Goal: Transaction & Acquisition: Purchase product/service

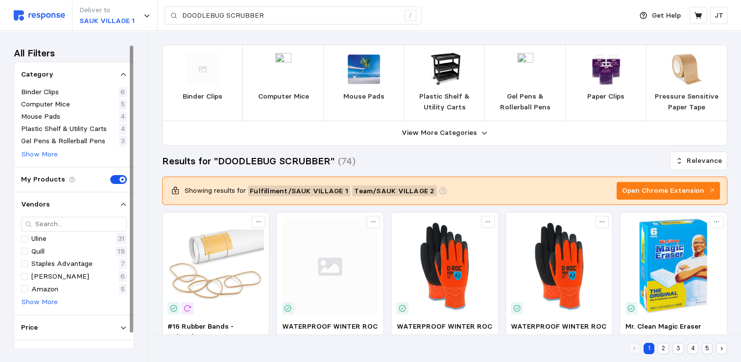
click at [373, 74] on img at bounding box center [364, 69] width 32 height 32
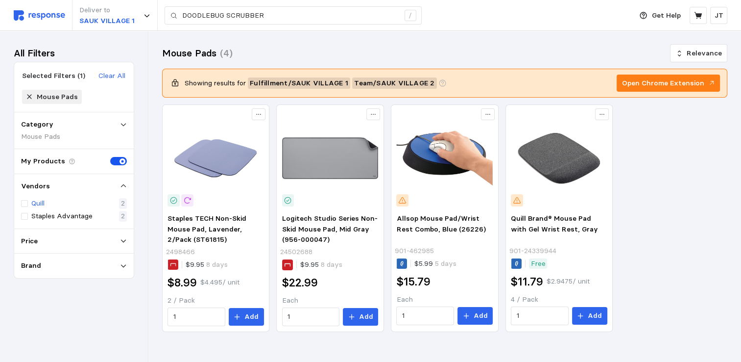
click at [98, 203] on div "Quill 2" at bounding box center [74, 203] width 106 height 11
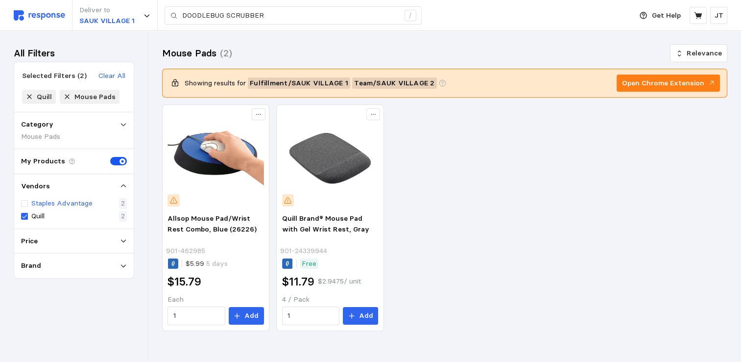
click at [50, 203] on p "Staples Advantage" at bounding box center [61, 203] width 61 height 11
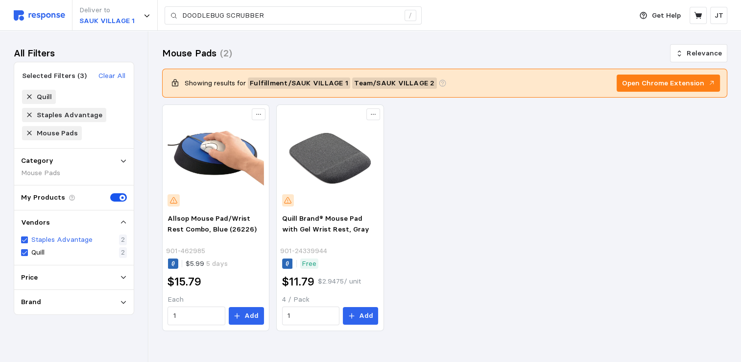
click at [61, 242] on p "Staples Advantage" at bounding box center [61, 239] width 61 height 11
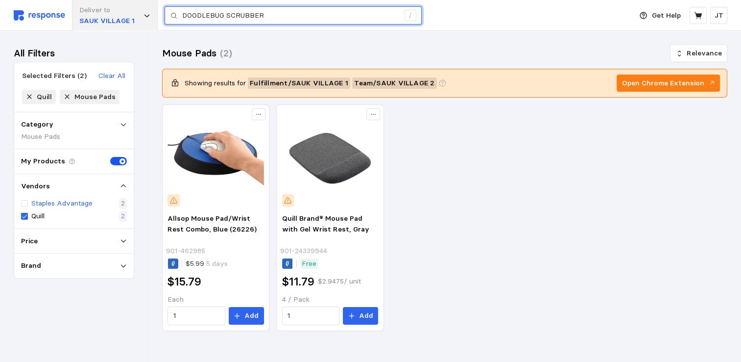
drag, startPoint x: 277, startPoint y: 15, endPoint x: 133, endPoint y: 6, distance: 143.9
click at [133, 6] on div "Deliver to SAUK VILLAGE 1 DOODLEBUG SCRUBBER /" at bounding box center [321, 15] width 614 height 31
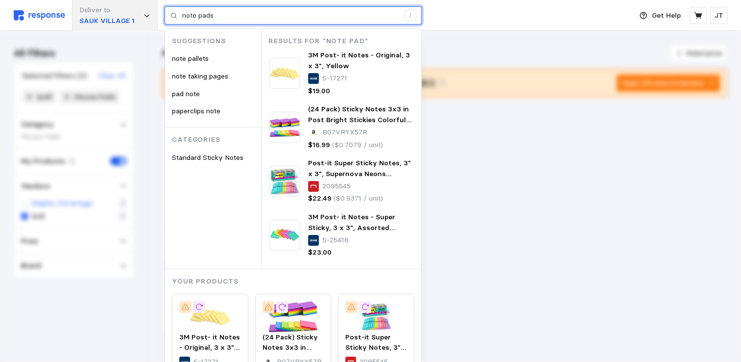
type input "note pads"
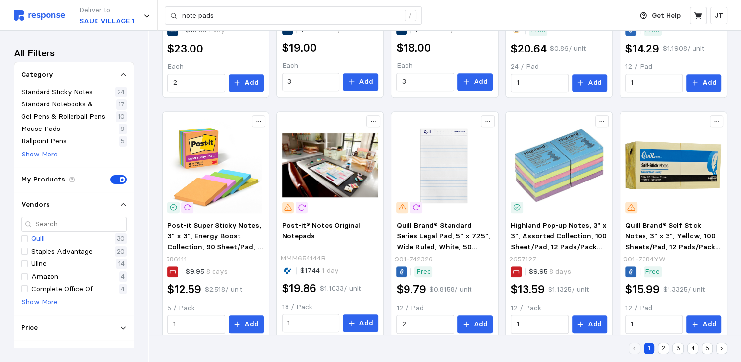
scroll to position [599, 0]
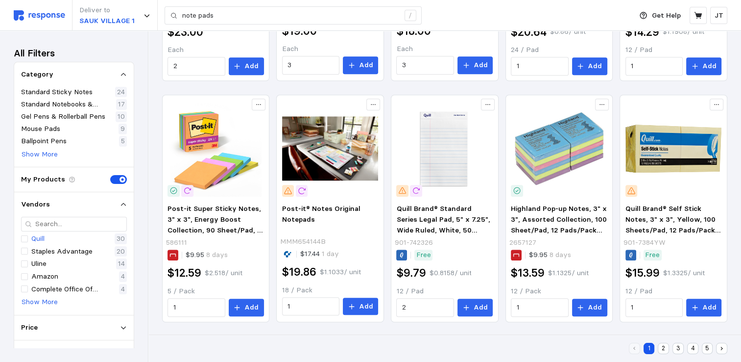
click at [666, 347] on button "2" at bounding box center [663, 348] width 11 height 11
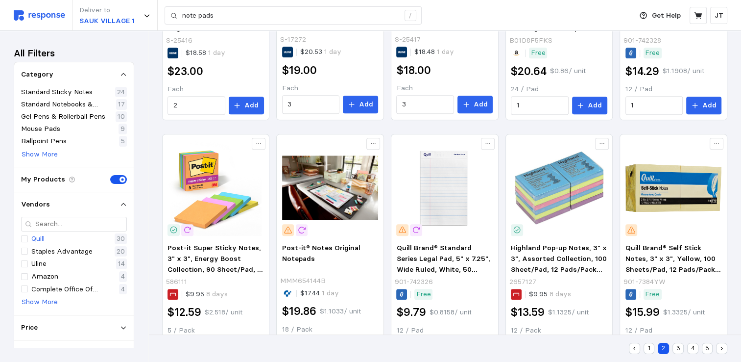
scroll to position [261, 0]
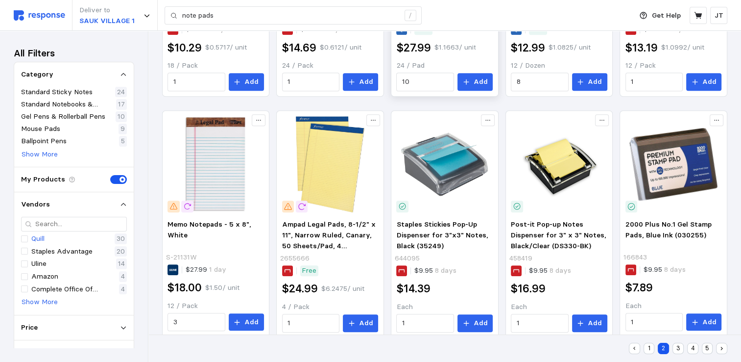
scroll to position [599, 0]
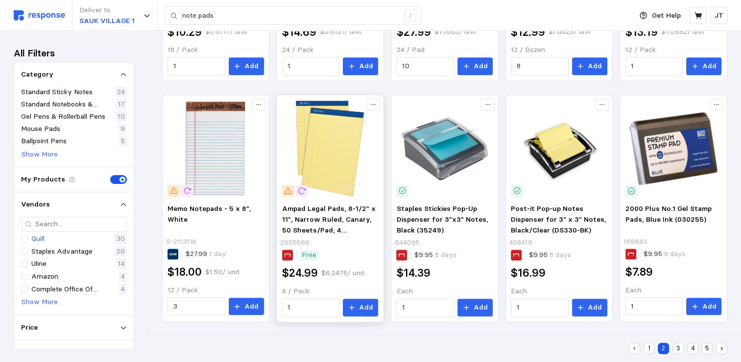
click at [328, 149] on img at bounding box center [330, 148] width 97 height 97
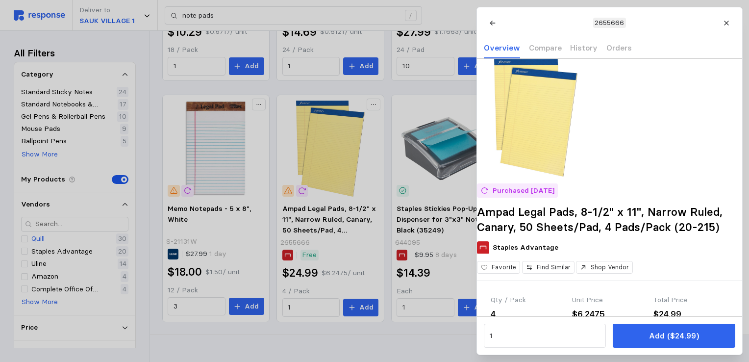
click at [298, 301] on div at bounding box center [374, 181] width 749 height 362
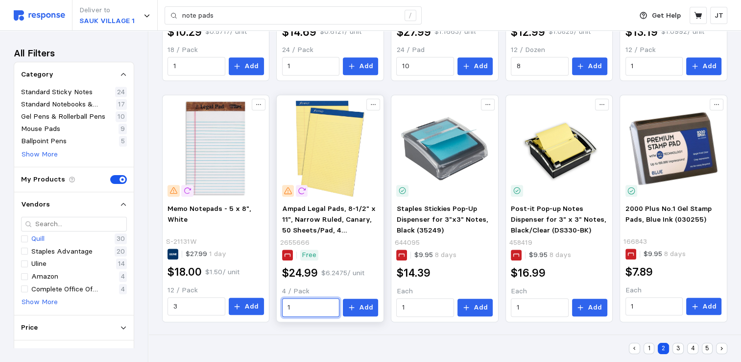
click at [296, 305] on input "1" at bounding box center [311, 307] width 47 height 18
type input "1"
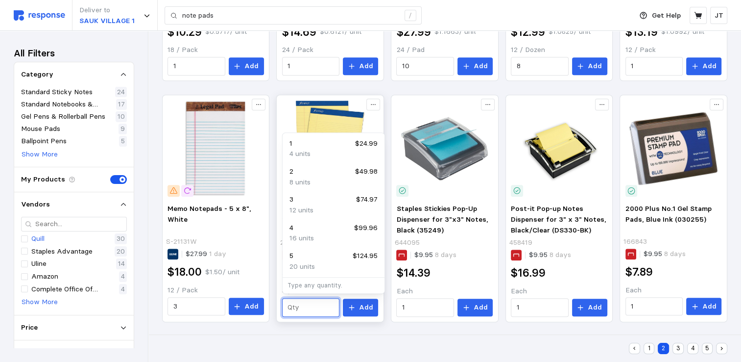
type input "3"
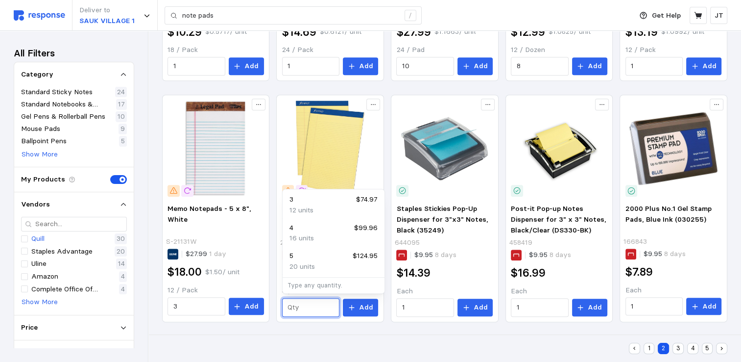
type input "2"
click at [299, 307] on input "2" at bounding box center [311, 307] width 47 height 18
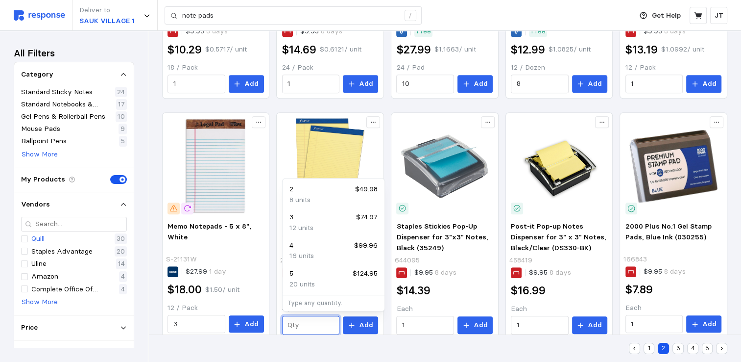
scroll to position [0, 0]
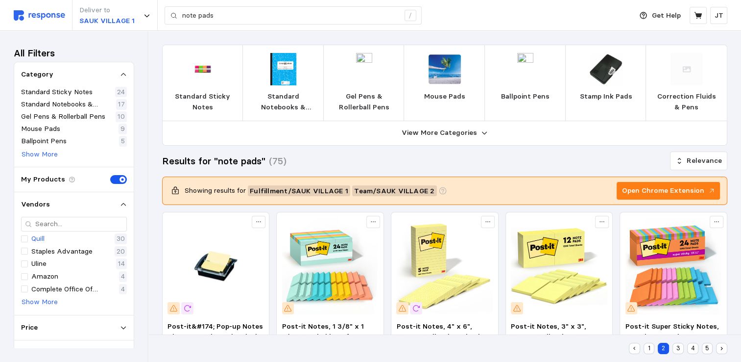
click at [549, 160] on div "Results for "note pads" (75) Relevance" at bounding box center [445, 160] width 566 height 17
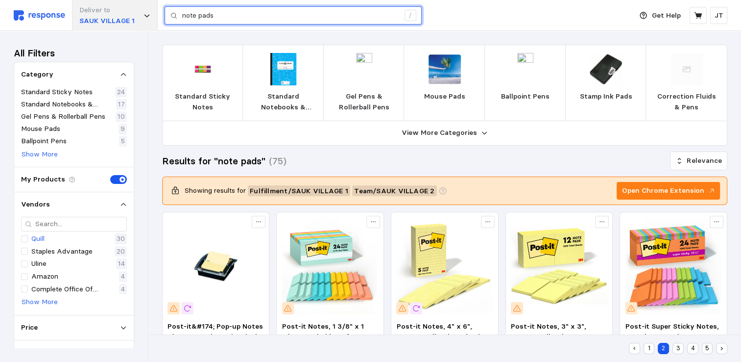
drag, startPoint x: 223, startPoint y: 15, endPoint x: 129, endPoint y: 3, distance: 95.3
click at [130, 5] on div "Deliver to SAUK VILLAGE 1 note pads /" at bounding box center [321, 15] width 614 height 31
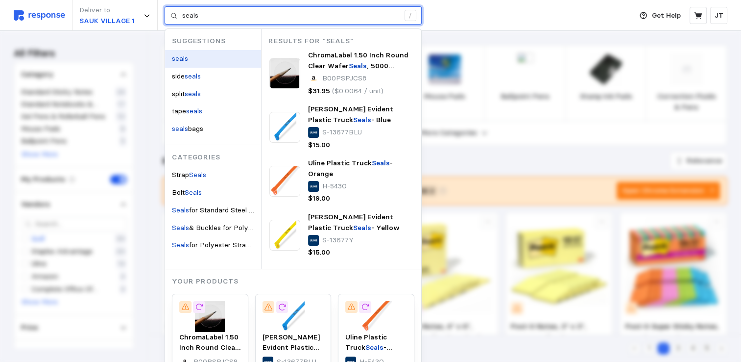
click at [190, 63] on div "seals" at bounding box center [213, 59] width 96 height 18
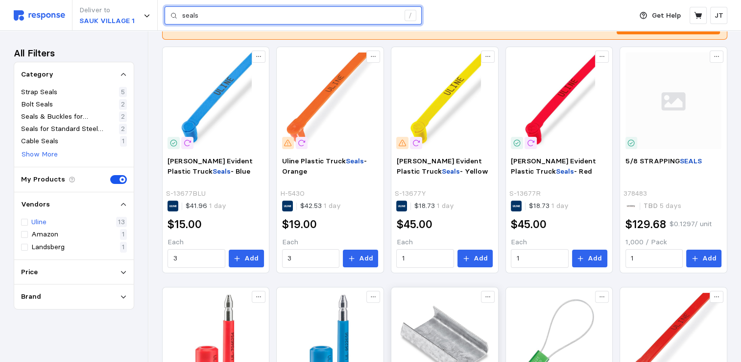
scroll to position [130, 0]
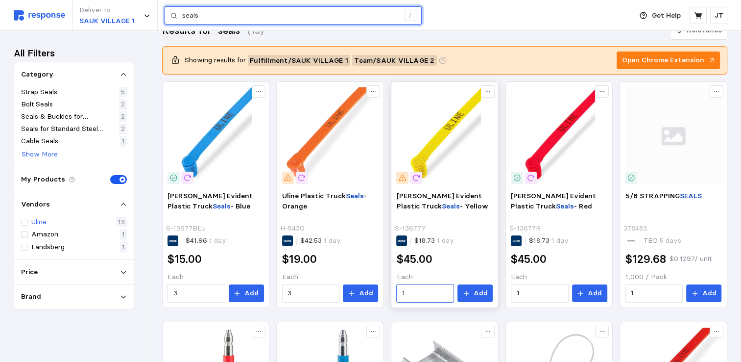
type input "seals"
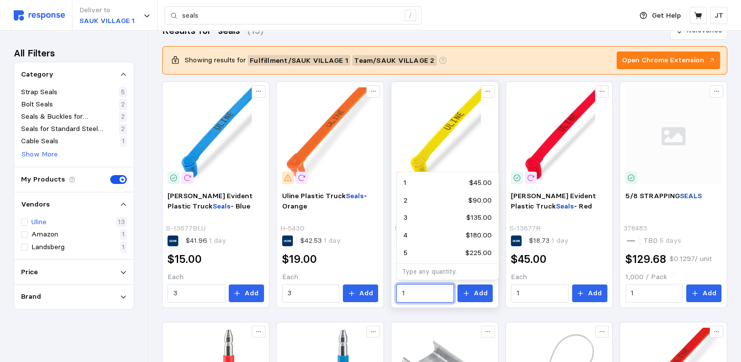
click at [430, 288] on input "1" at bounding box center [425, 293] width 47 height 18
click at [443, 295] on input "1" at bounding box center [425, 293] width 47 height 18
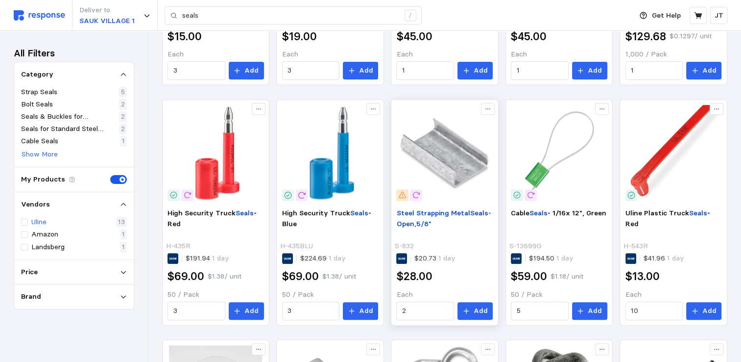
scroll to position [392, 0]
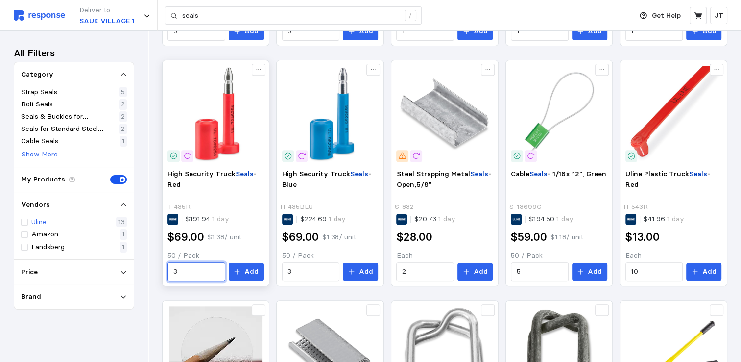
click at [184, 272] on input "3" at bounding box center [196, 272] width 47 height 18
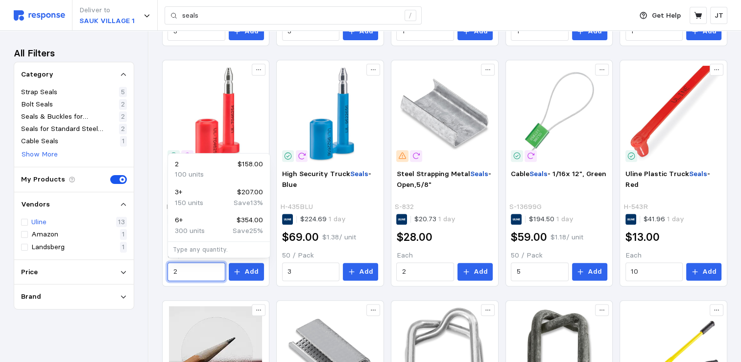
type input "2"
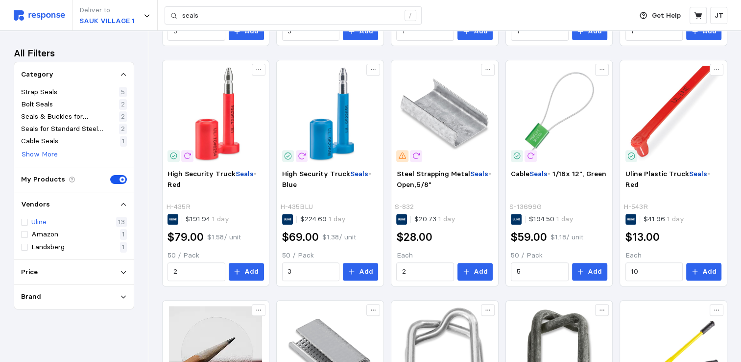
click at [74, 358] on div "All Filters Category Strap Seals 5 Bolt Seals 2 Seals & Buckles for Polypropyle…" at bounding box center [74, 196] width 148 height 331
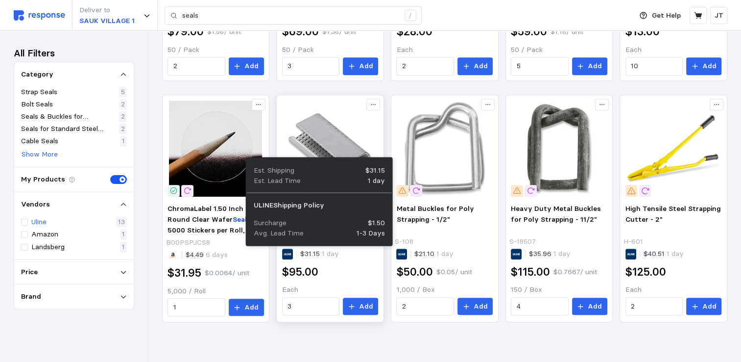
scroll to position [0, 0]
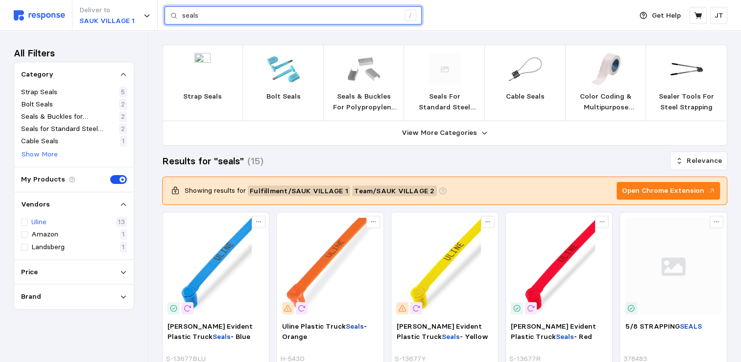
drag, startPoint x: 213, startPoint y: 13, endPoint x: 159, endPoint y: 13, distance: 54.4
click at [159, 13] on div "Deliver to SAUK VILLAGE 1 seals /" at bounding box center [321, 15] width 614 height 31
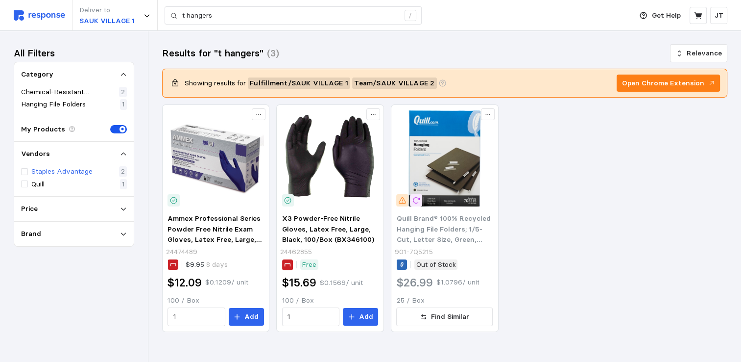
click at [623, 163] on div "Ammex Professional Series Powder Free Nitrile Exam Gloves, Latex Free, Large, 1…" at bounding box center [445, 217] width 566 height 227
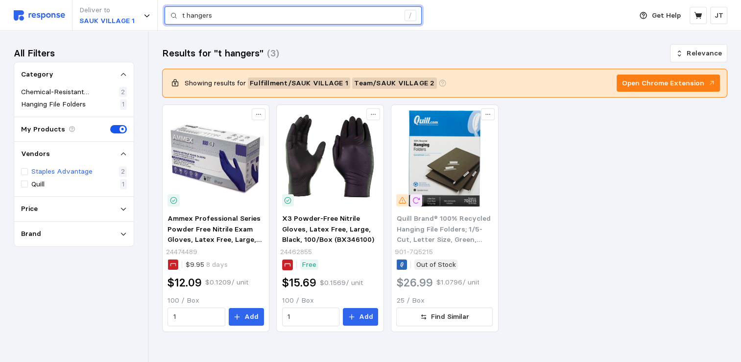
click at [235, 18] on input "t hangers" at bounding box center [290, 16] width 217 height 18
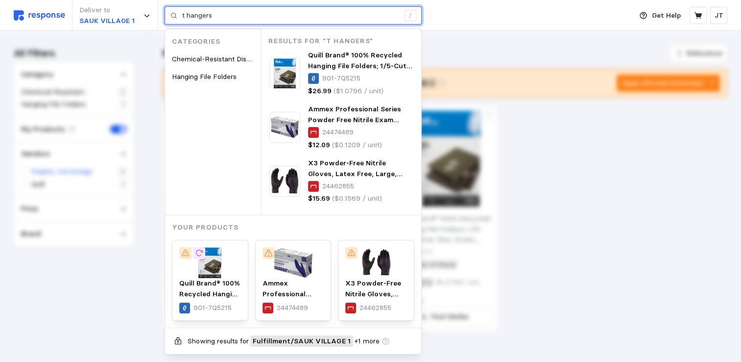
drag, startPoint x: 235, startPoint y: 18, endPoint x: 184, endPoint y: 14, distance: 51.1
click at [184, 14] on input "t hangers" at bounding box center [290, 16] width 217 height 18
type input "t"
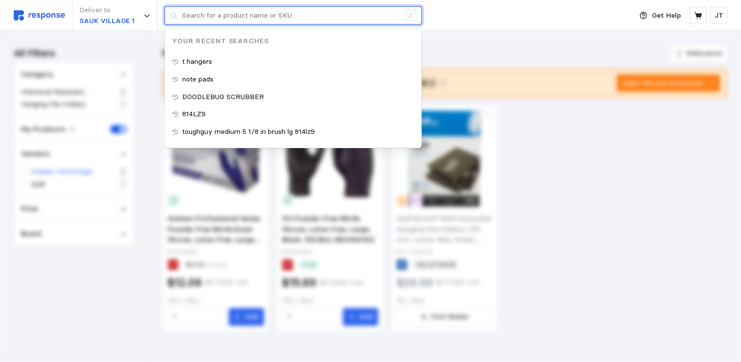
click at [200, 18] on input "text" at bounding box center [290, 16] width 217 height 18
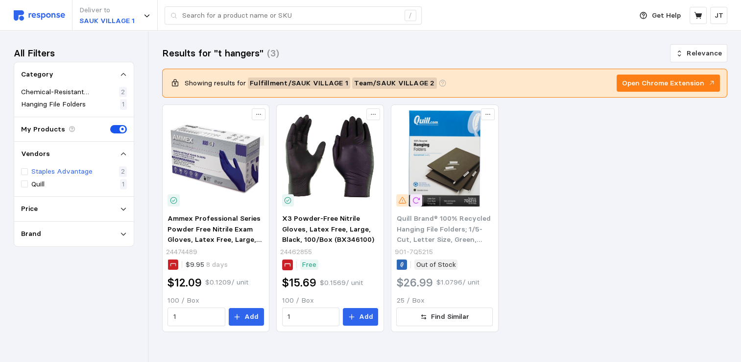
drag, startPoint x: 656, startPoint y: 230, endPoint x: 629, endPoint y: 219, distance: 29.2
click at [49, 130] on p "My Products" at bounding box center [43, 129] width 44 height 11
click at [37, 11] on img at bounding box center [39, 15] width 51 height 10
type input "t hangers"
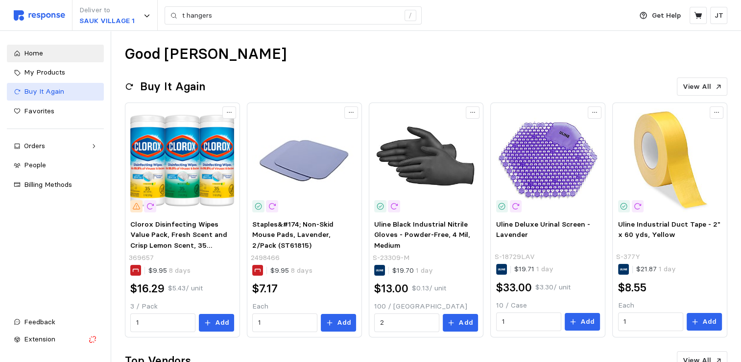
click at [47, 91] on span "Buy It Again" at bounding box center [44, 91] width 40 height 9
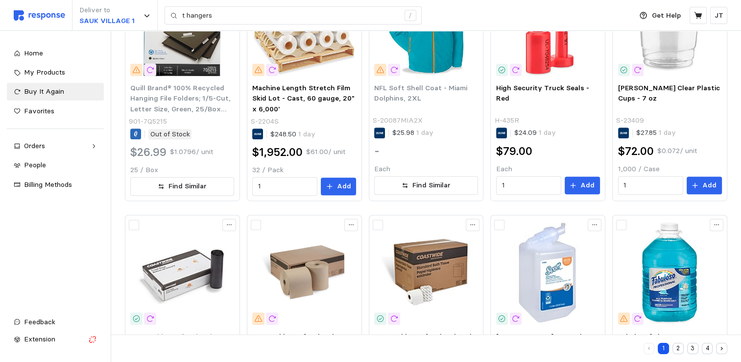
scroll to position [520, 0]
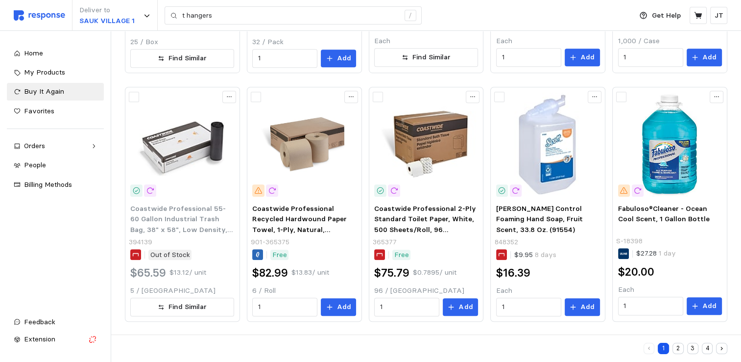
click at [678, 351] on button "2" at bounding box center [678, 348] width 11 height 11
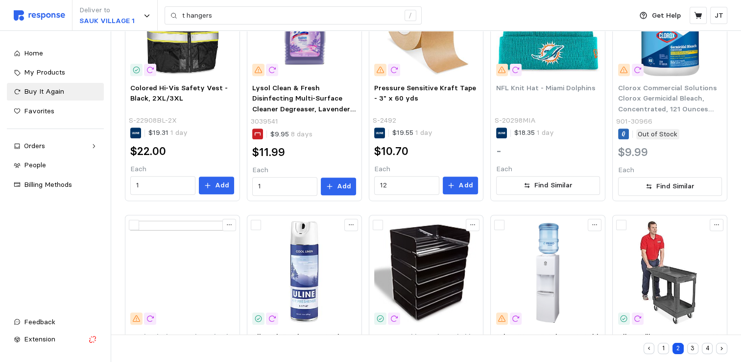
scroll to position [520, 0]
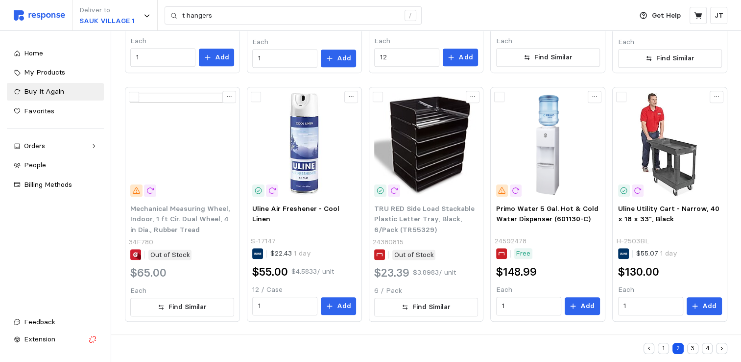
click at [691, 346] on button "3" at bounding box center [693, 348] width 11 height 11
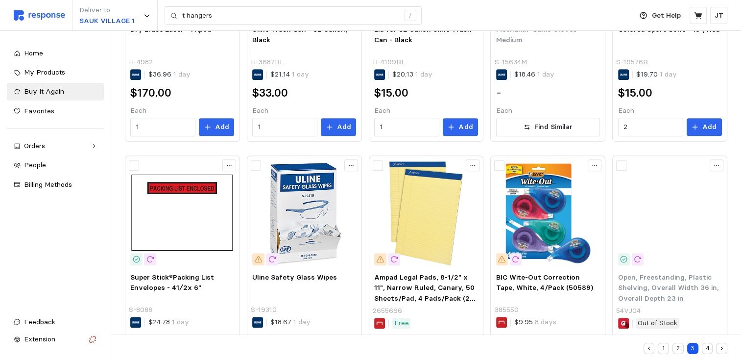
scroll to position [519, 0]
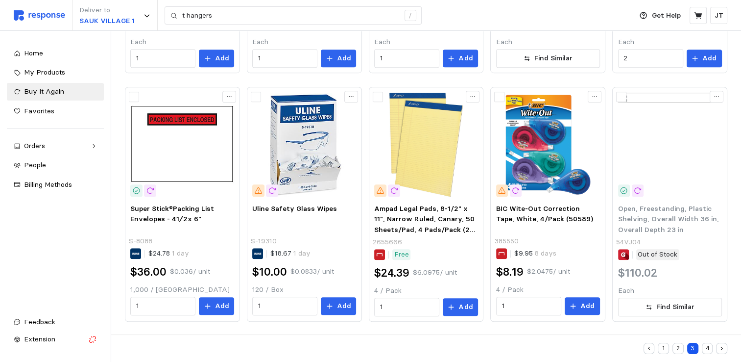
click at [710, 347] on button "4" at bounding box center [707, 348] width 11 height 11
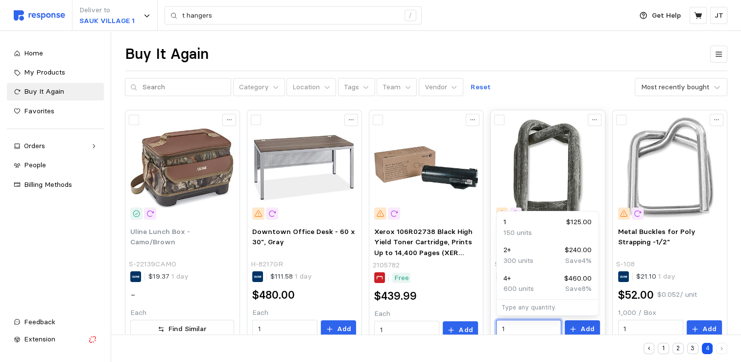
click at [510, 328] on input "1" at bounding box center [529, 329] width 54 height 18
type input "2"
click at [526, 78] on div "Category Location Tags Team Vendor Reset Most recently bought" at bounding box center [426, 87] width 603 height 19
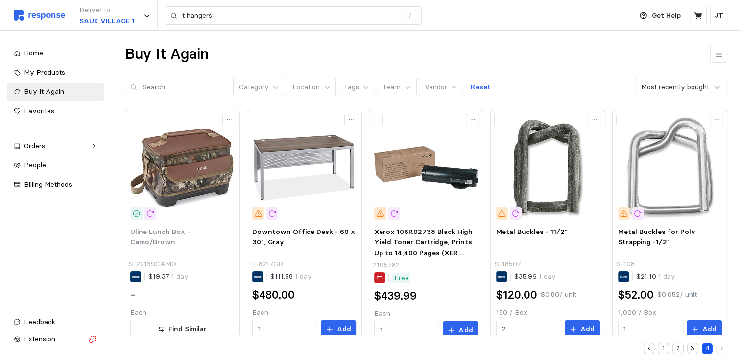
scroll to position [271, 0]
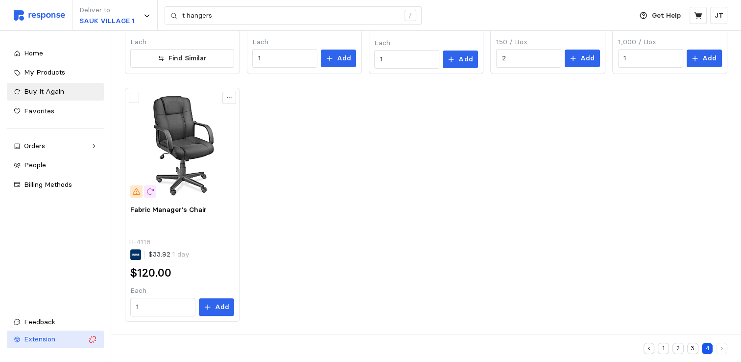
click at [57, 346] on button "Extension" at bounding box center [55, 339] width 97 height 18
